Goal: Task Accomplishment & Management: Use online tool/utility

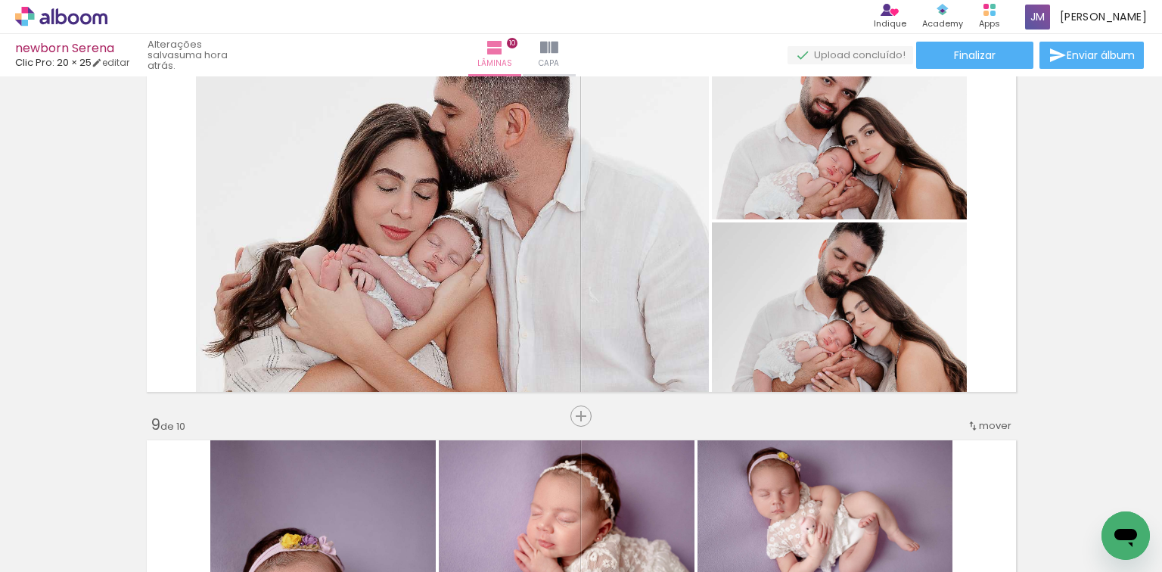
scroll to position [11746, 0]
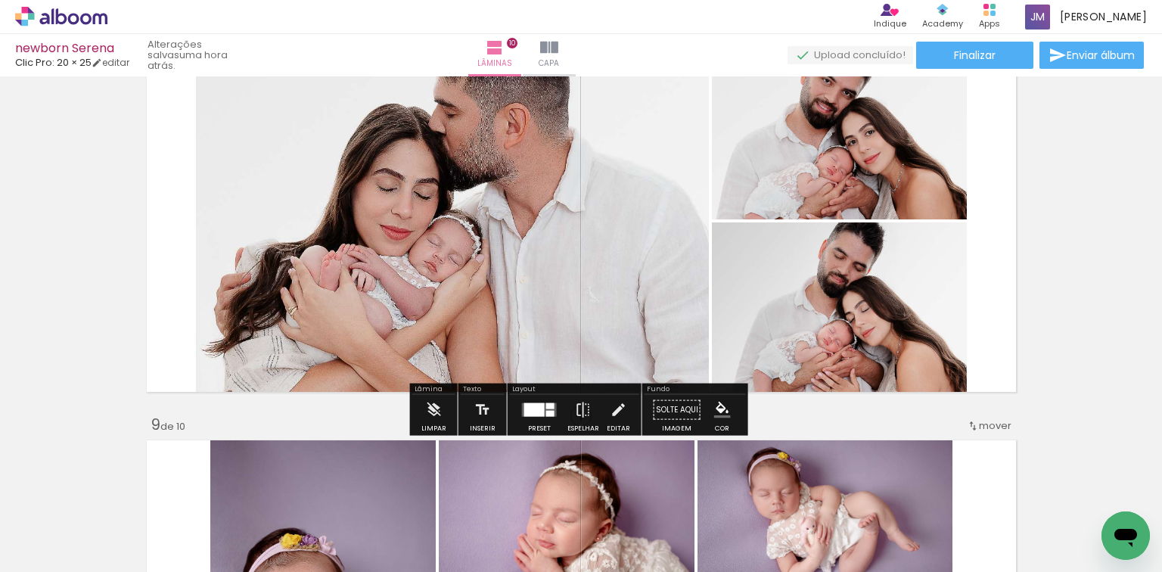
click at [493, 219] on quentale-photo at bounding box center [452, 221] width 513 height 352
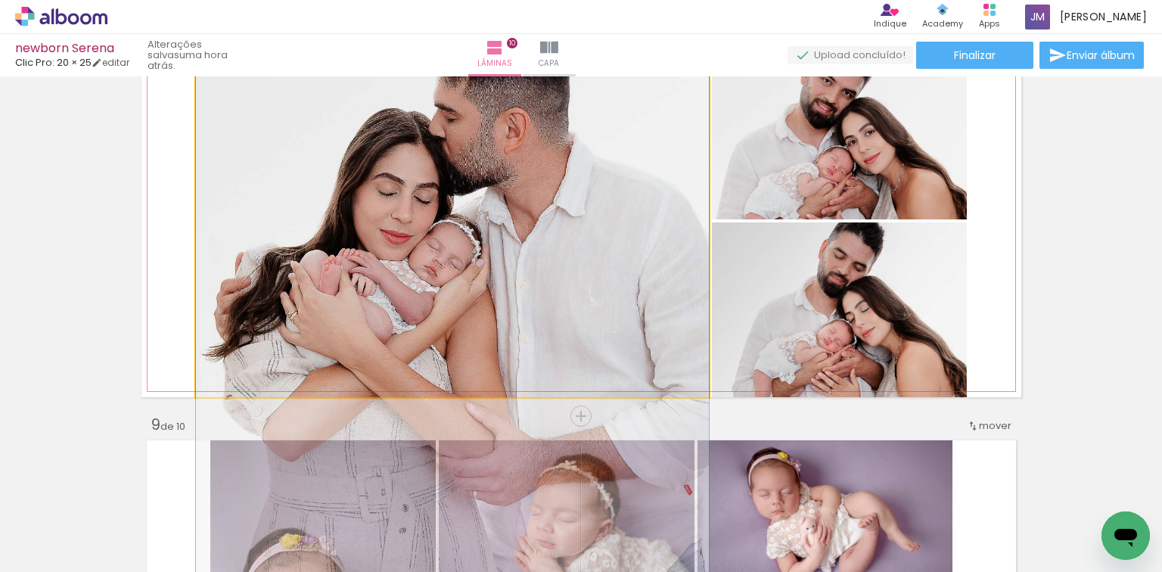
drag, startPoint x: 493, startPoint y: 219, endPoint x: 469, endPoint y: 224, distance: 23.9
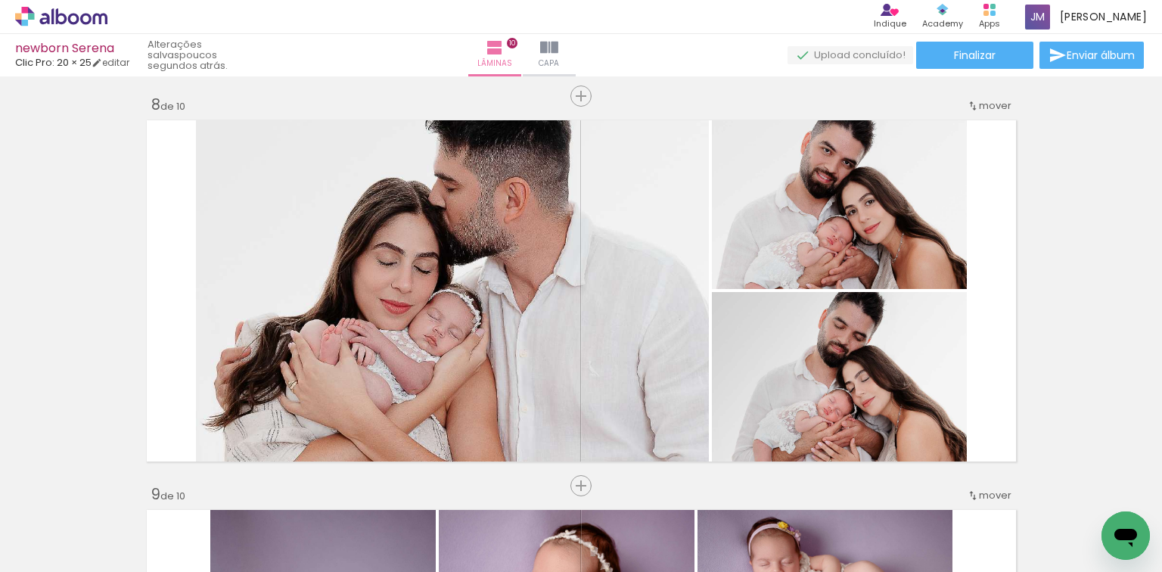
scroll to position [2794, 0]
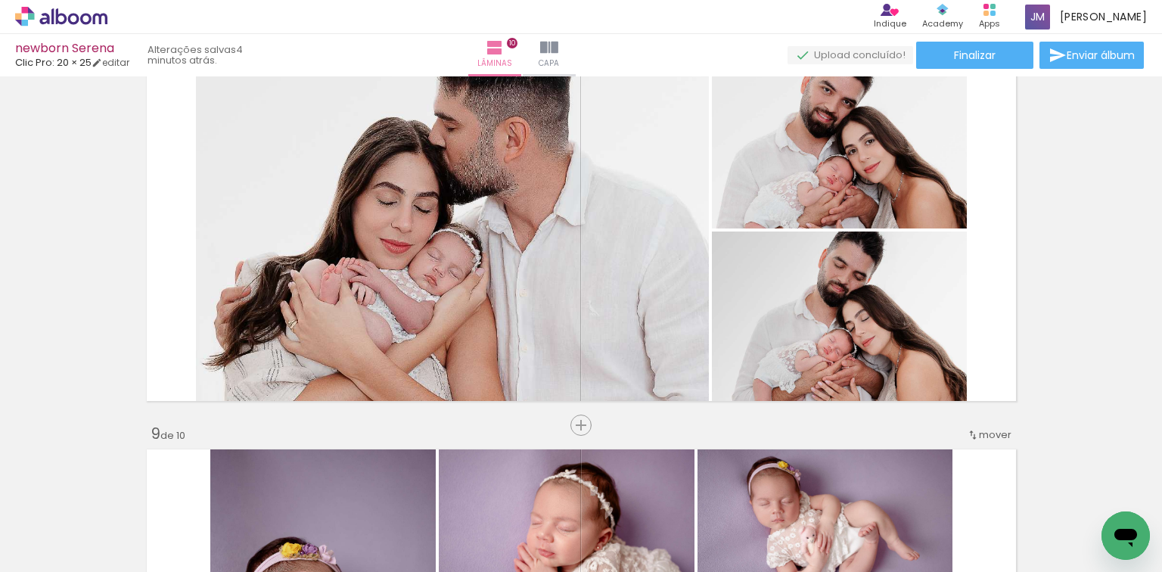
scroll to position [11746, 0]
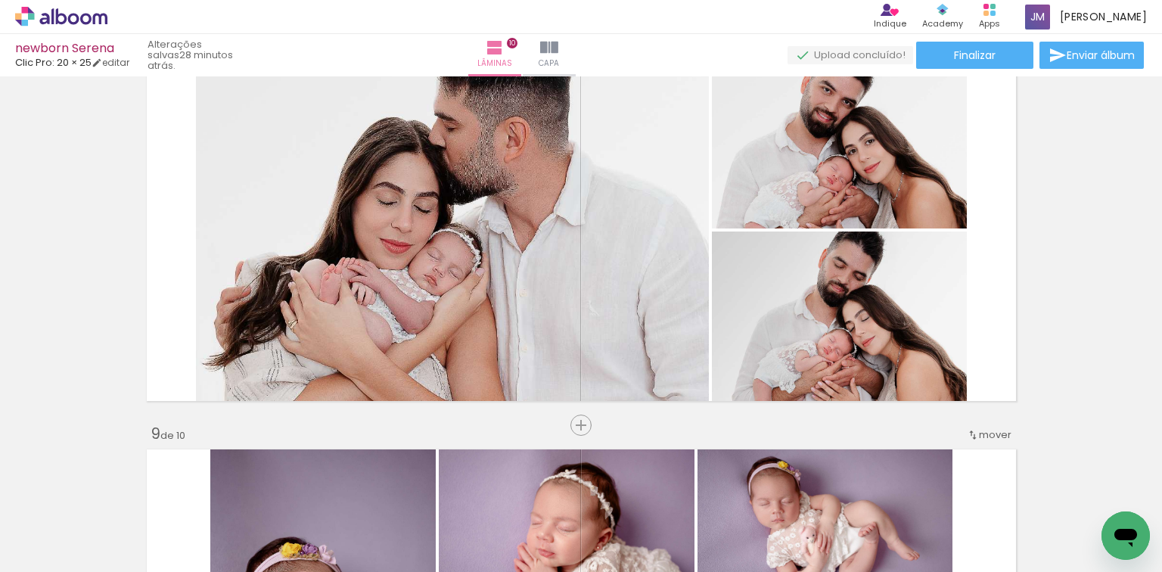
scroll to position [11746, 0]
